Goal: Task Accomplishment & Management: Manage account settings

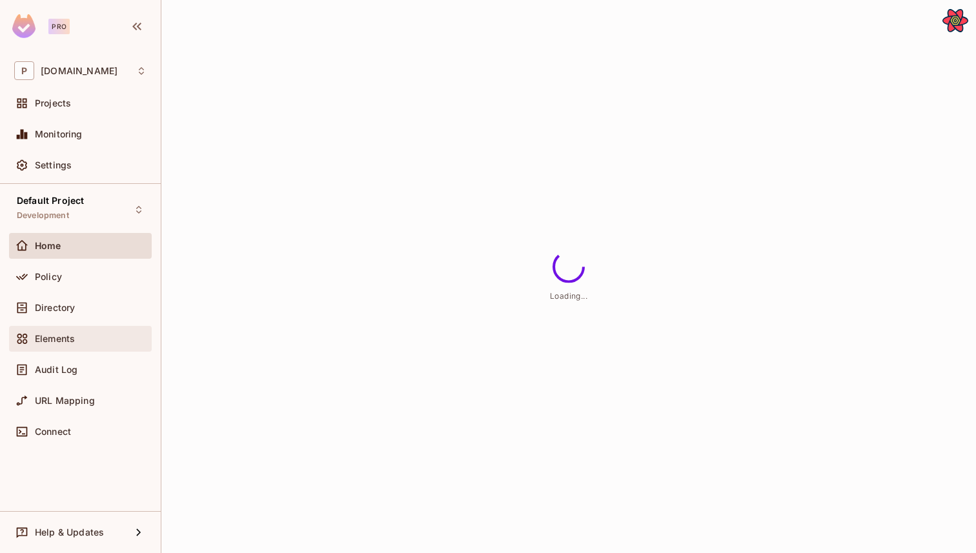
click at [79, 350] on div "Elements" at bounding box center [80, 339] width 143 height 26
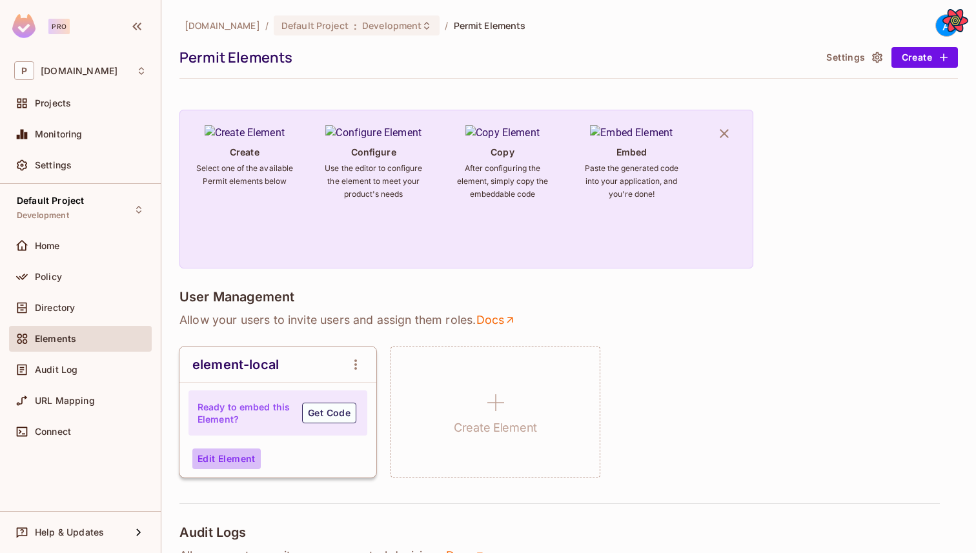
click at [243, 449] on button "Edit Element" at bounding box center [226, 459] width 68 height 21
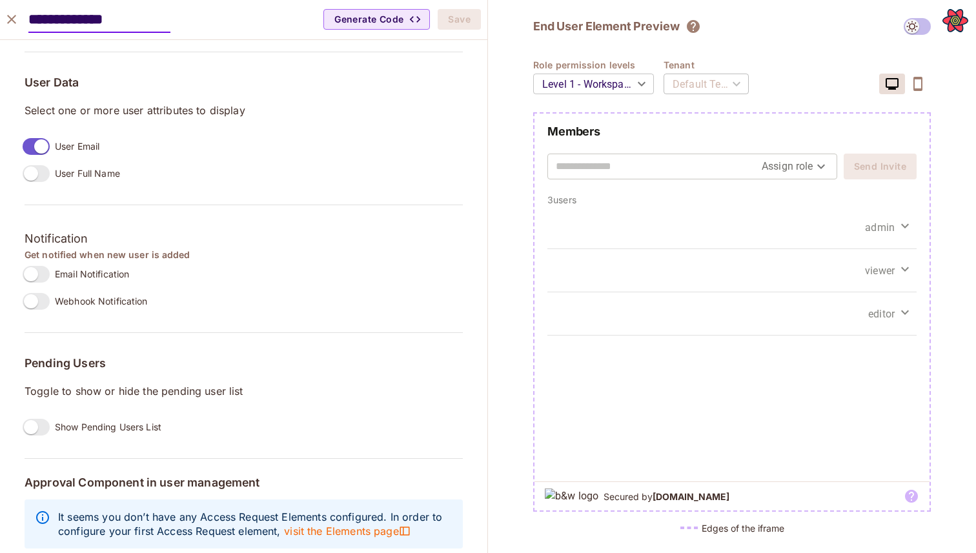
scroll to position [986, 0]
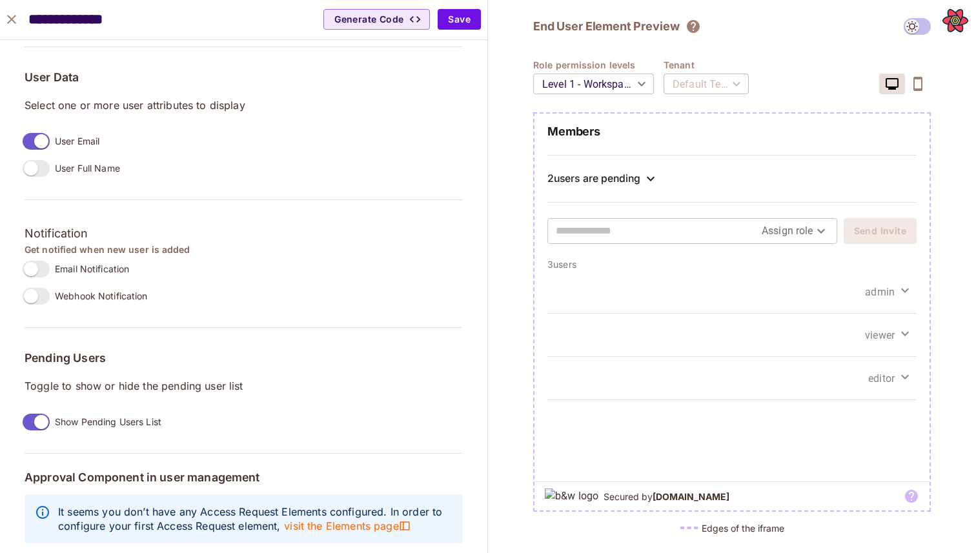
click at [616, 183] on div "2 users are pending" at bounding box center [593, 178] width 93 height 13
click at [34, 181] on label "User Full Name" at bounding box center [68, 168] width 103 height 27
click at [620, 177] on div "2 users are pending" at bounding box center [593, 178] width 93 height 13
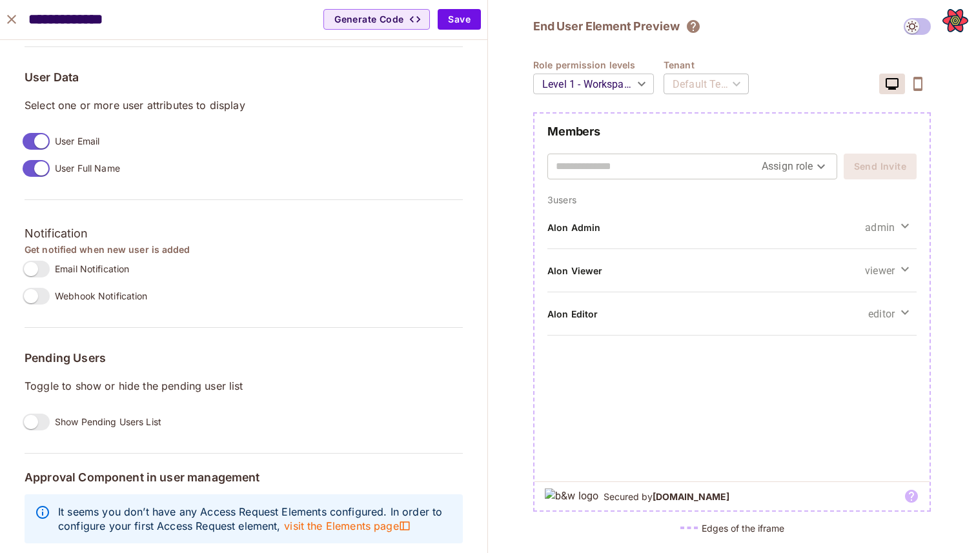
click at [48, 277] on label "Email Notification" at bounding box center [73, 269] width 112 height 27
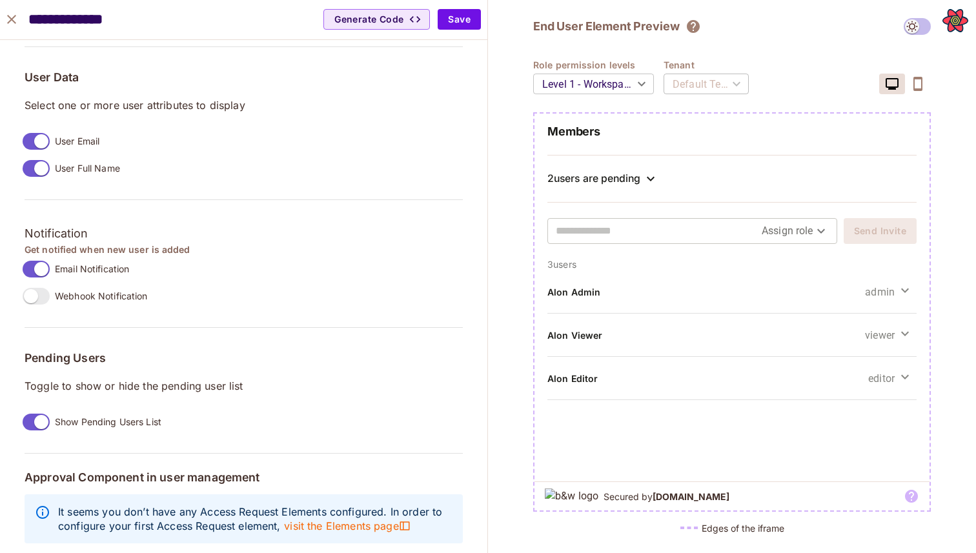
click at [41, 278] on label "Email Notification" at bounding box center [73, 269] width 112 height 27
